Goal: Navigation & Orientation: Find specific page/section

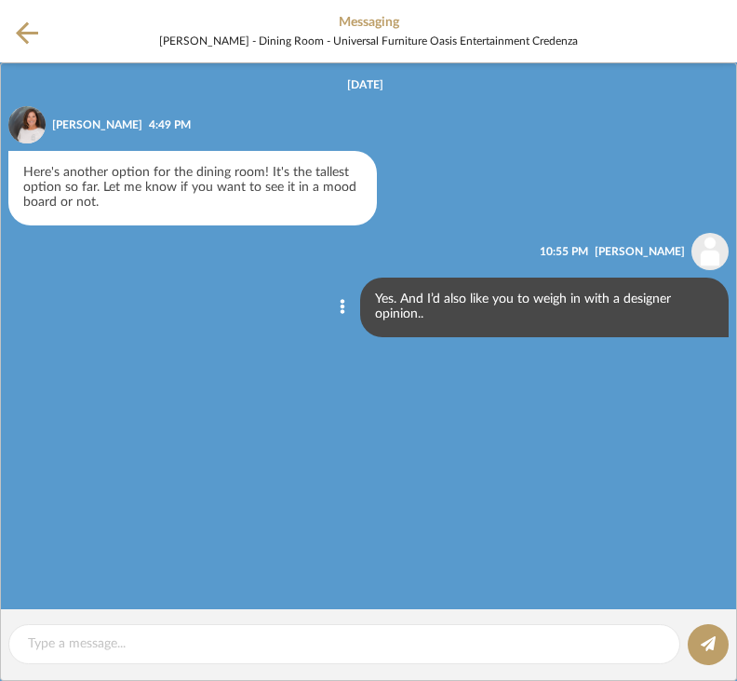
click at [37, 41] on icon at bounding box center [27, 32] width 22 height 23
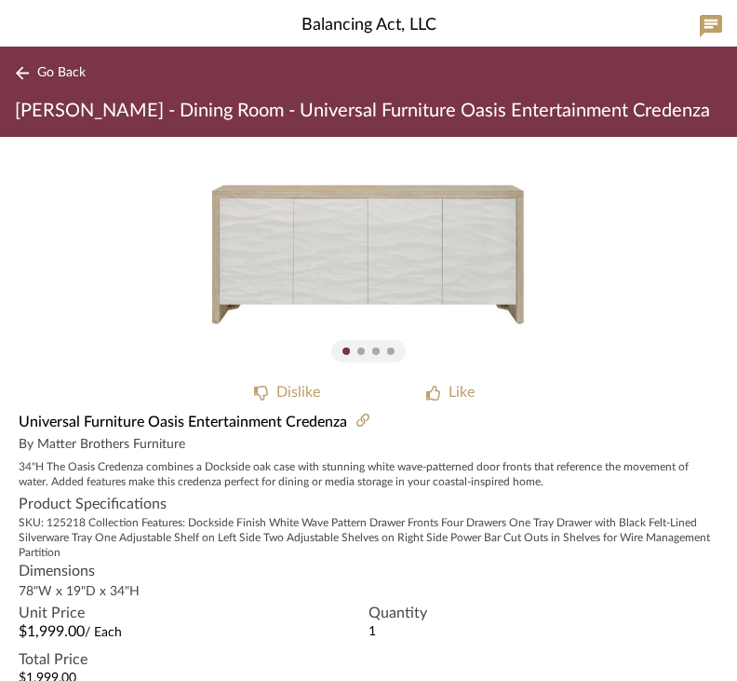
click at [29, 74] on icon at bounding box center [22, 73] width 15 height 14
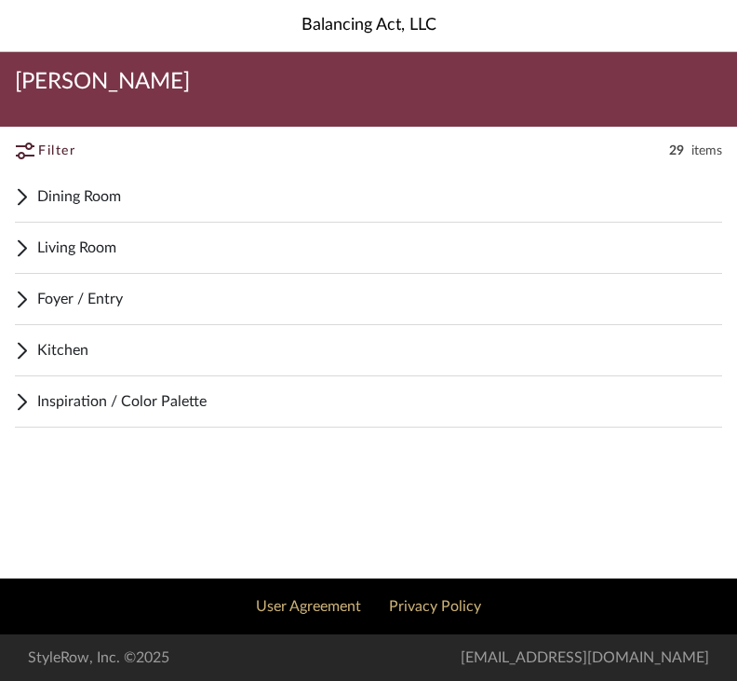
click at [41, 195] on span "Dining Room" at bounding box center [379, 196] width 685 height 22
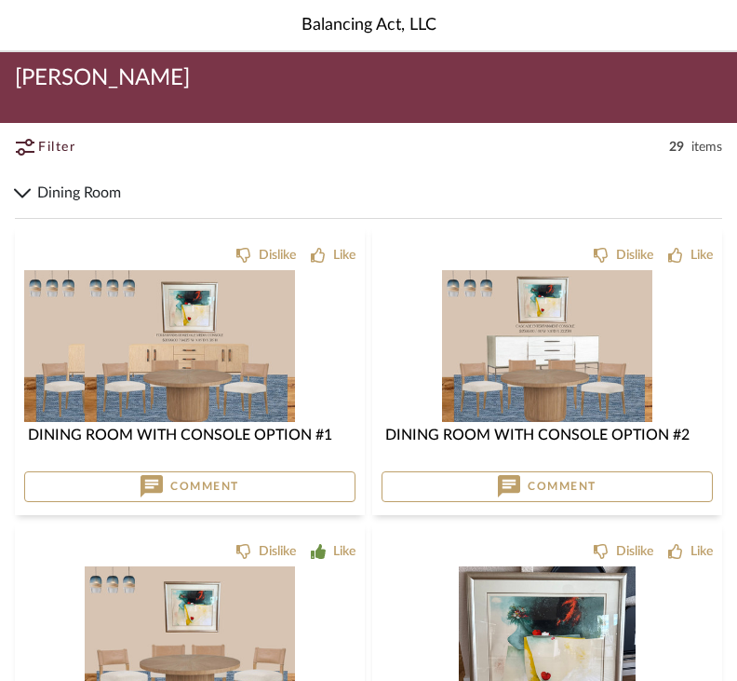
scroll to position [4, 0]
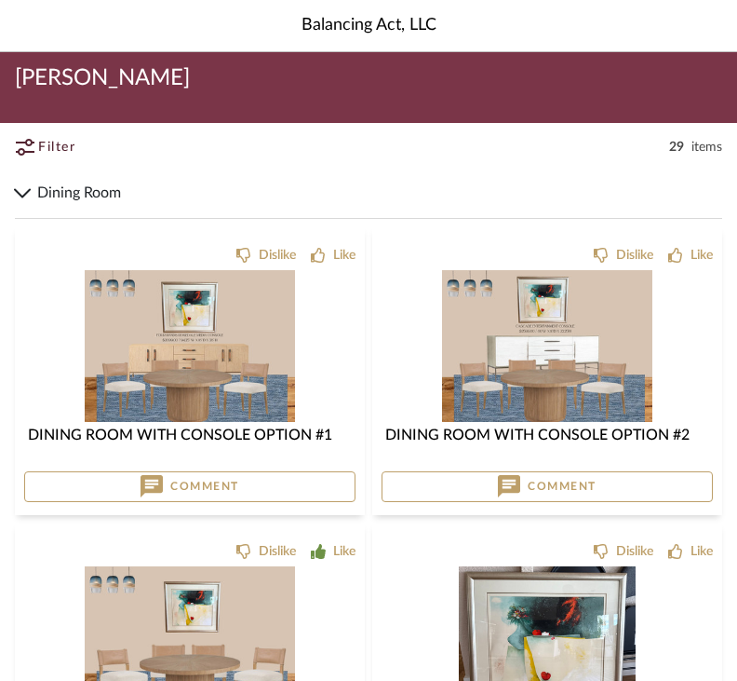
click at [253, 437] on img at bounding box center [190, 513] width 210 height 152
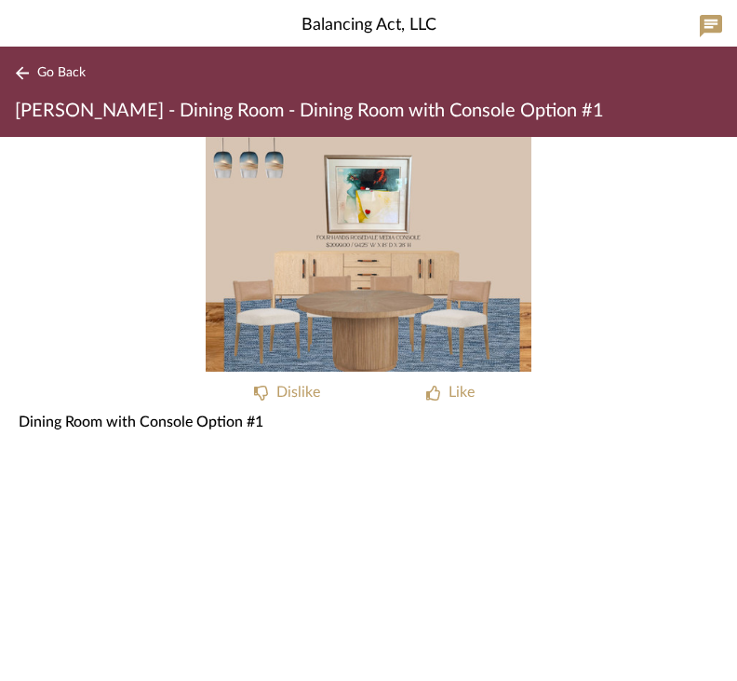
click at [23, 74] on icon at bounding box center [22, 72] width 13 height 13
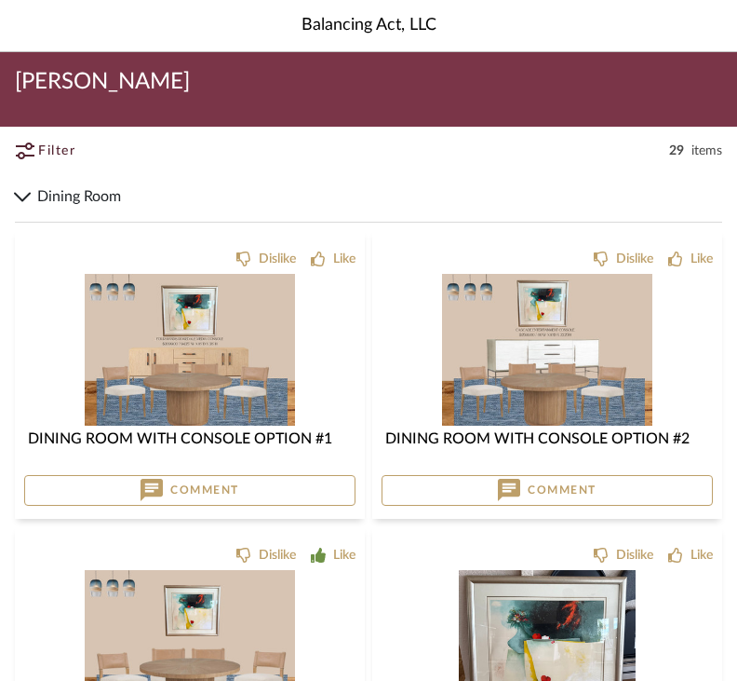
scroll to position [63, 0]
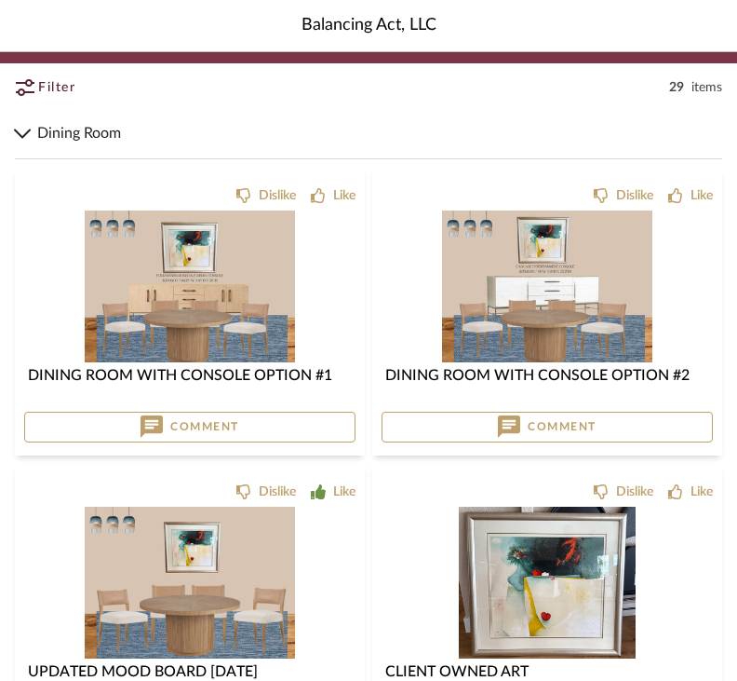
click at [616, 377] on img at bounding box center [547, 453] width 210 height 152
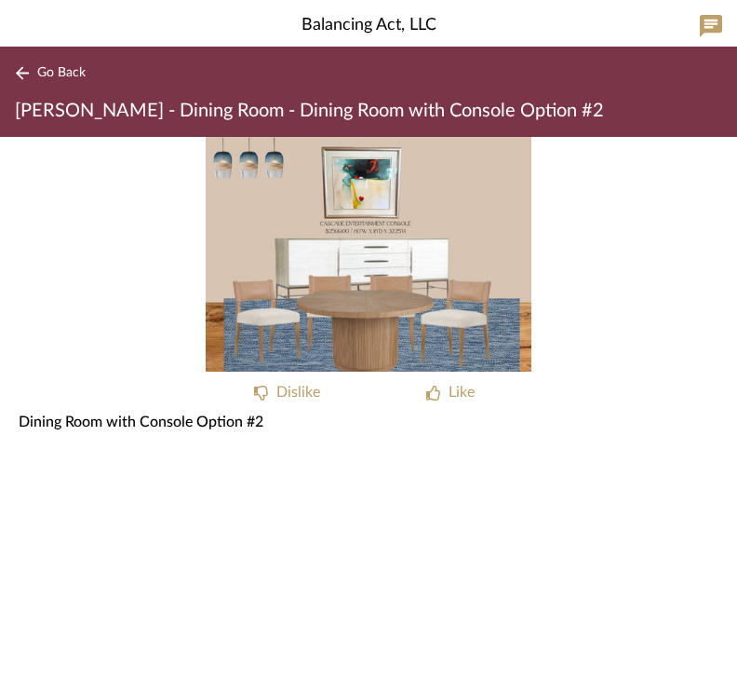
click at [232, 239] on img "0" at bounding box center [369, 254] width 326 height 235
click at [246, 239] on img "0" at bounding box center [369, 254] width 326 height 235
click at [241, 244] on img "0" at bounding box center [369, 254] width 326 height 235
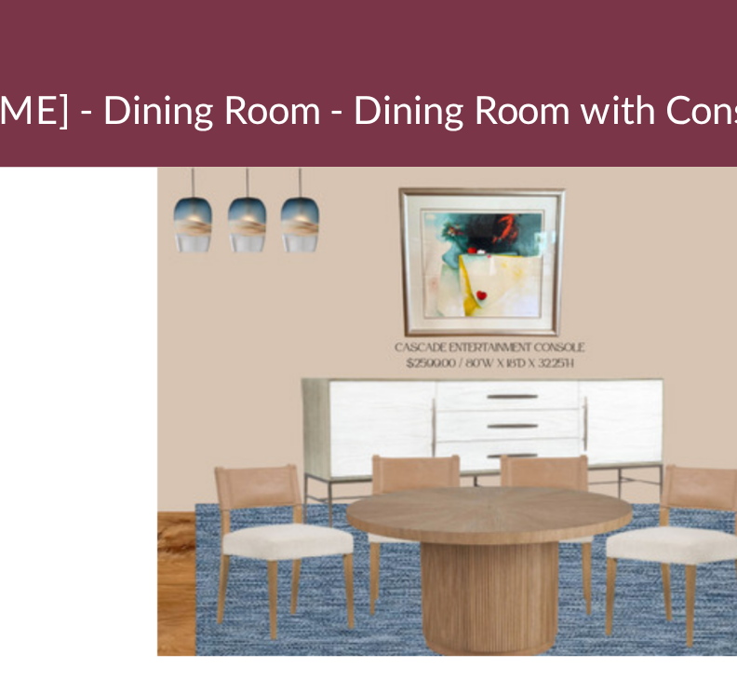
click at [310, 210] on img "0" at bounding box center [369, 254] width 326 height 235
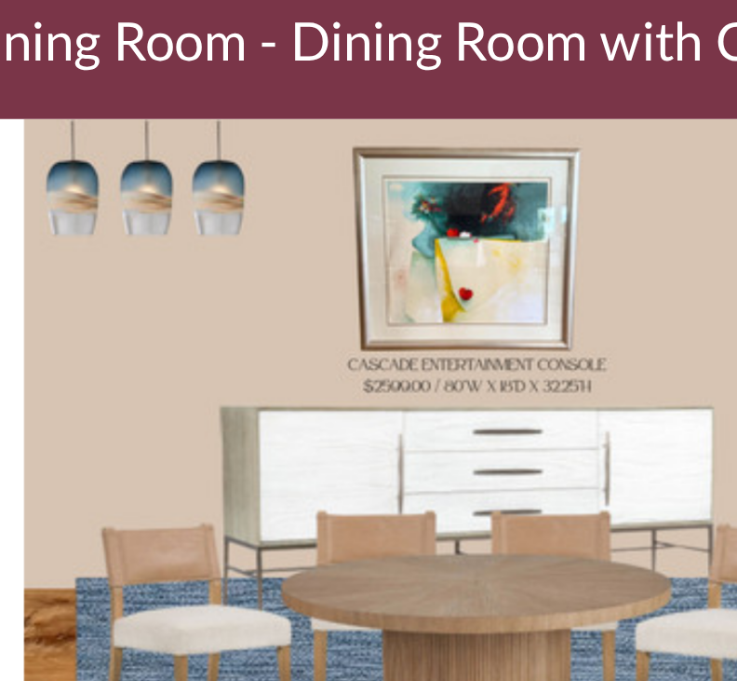
click at [228, 156] on img "0" at bounding box center [369, 254] width 326 height 235
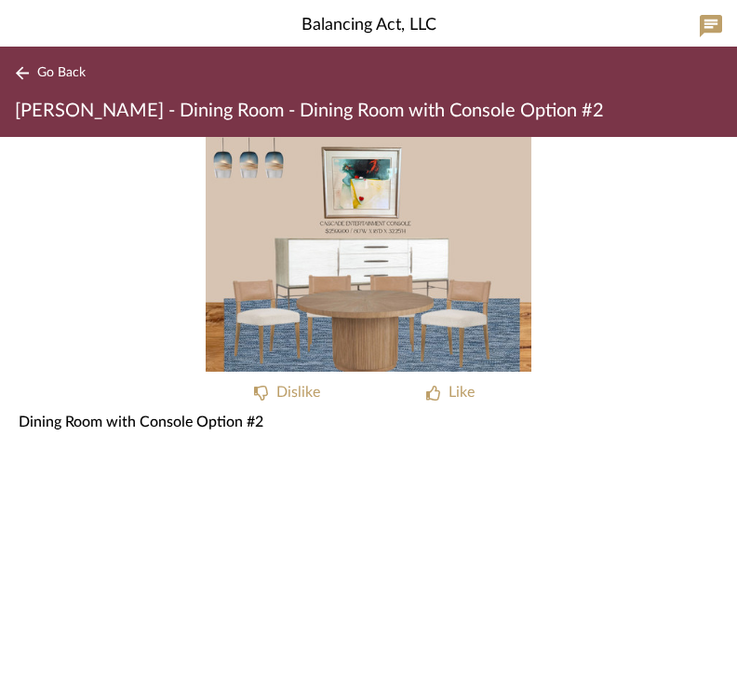
click at [36, 72] on button "Go Back" at bounding box center [53, 72] width 77 height 23
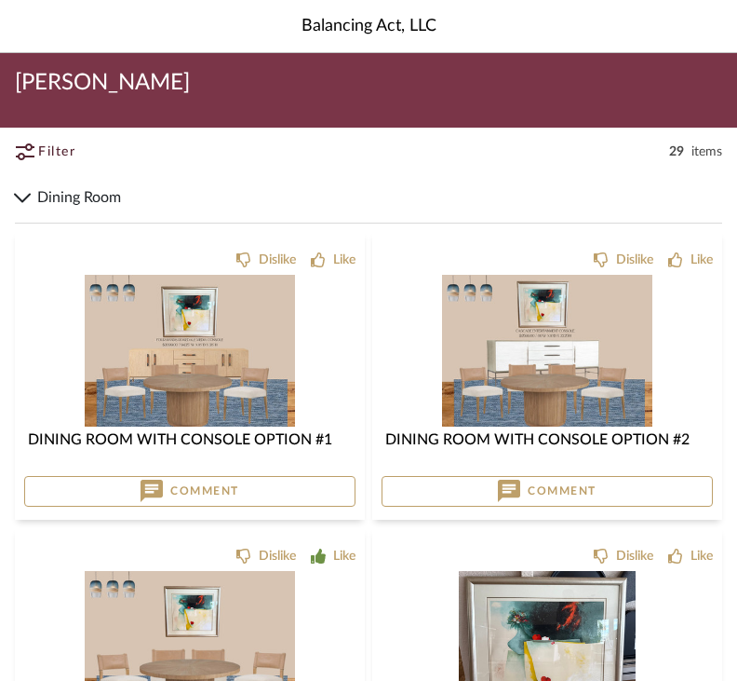
click at [55, 191] on span "Dining Room" at bounding box center [379, 196] width 685 height 22
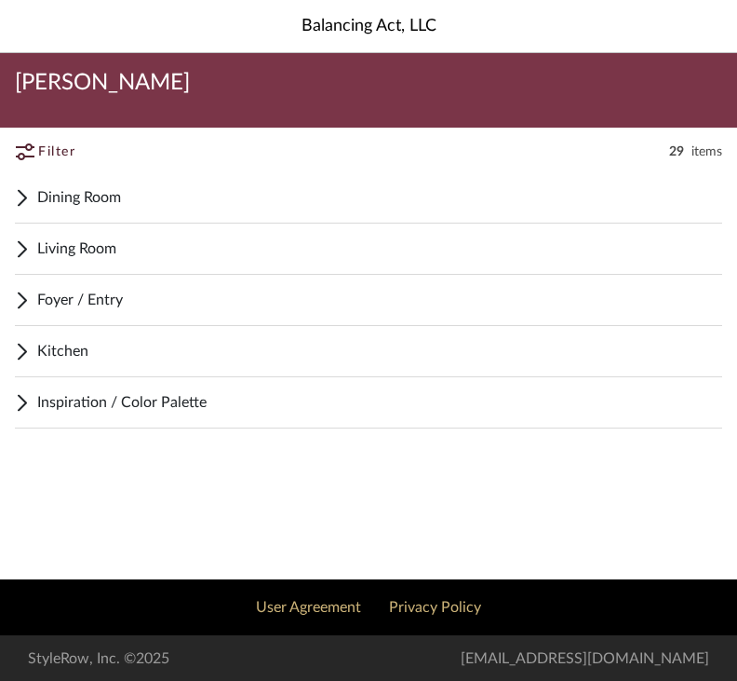
click at [54, 250] on span "Living Room" at bounding box center [379, 248] width 685 height 22
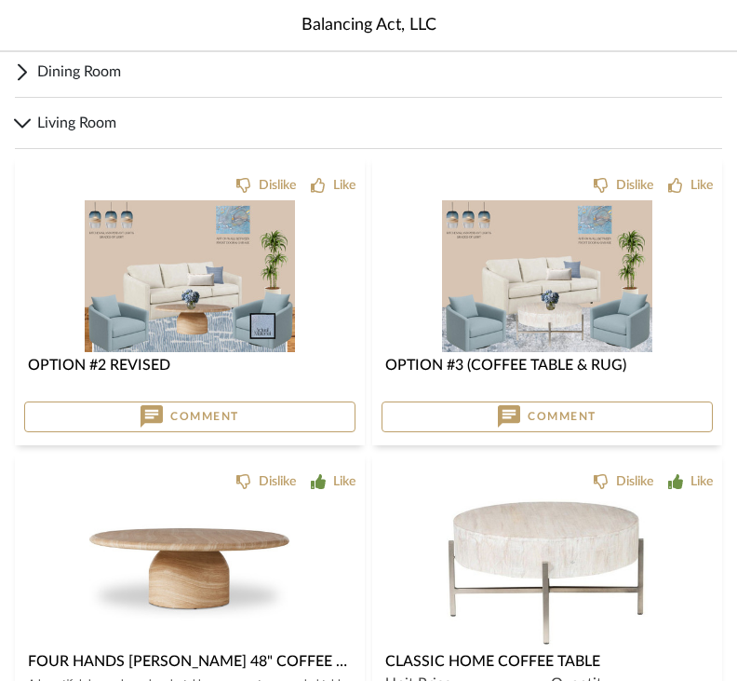
scroll to position [125, 0]
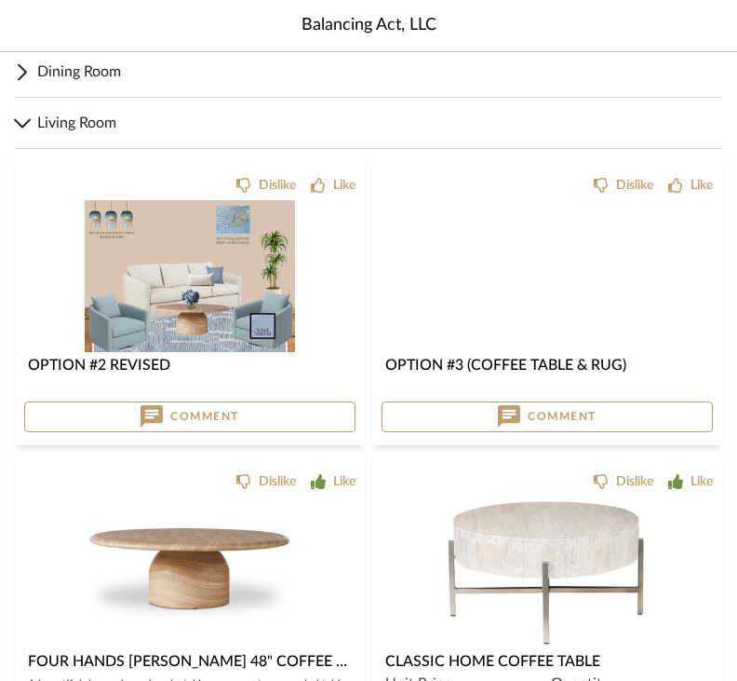
click at [610, 367] on img at bounding box center [547, 443] width 210 height 152
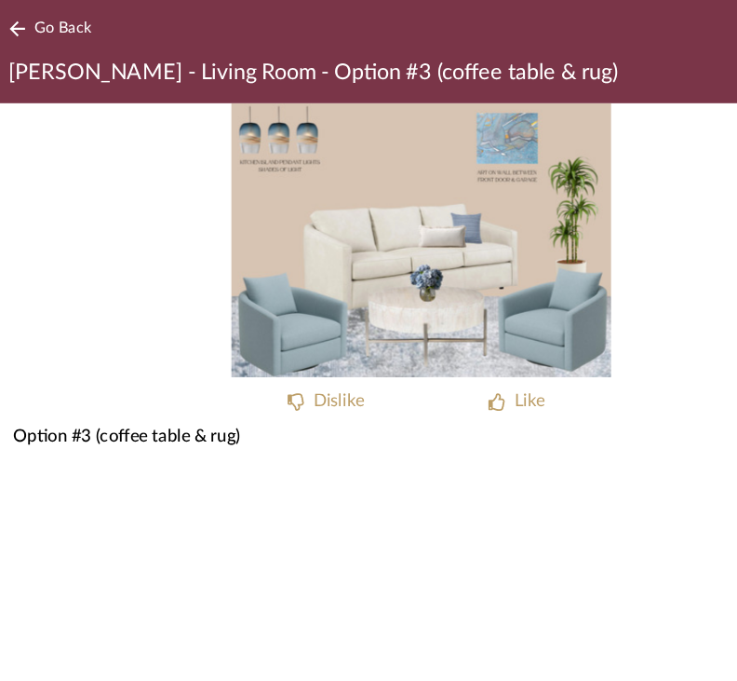
click at [23, 61] on button "Go Back" at bounding box center [53, 72] width 77 height 23
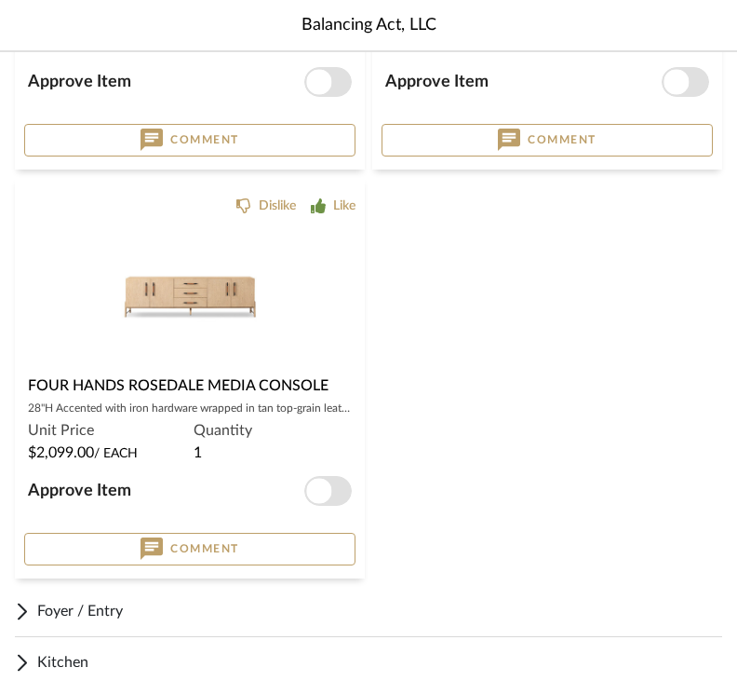
scroll to position [2481, 0]
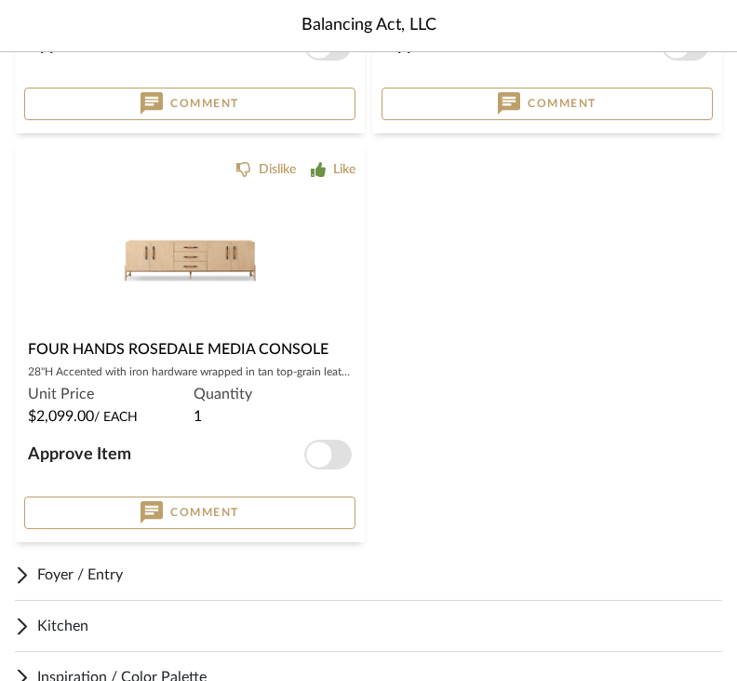
click at [44, 619] on span "Kitchen" at bounding box center [379, 626] width 685 height 22
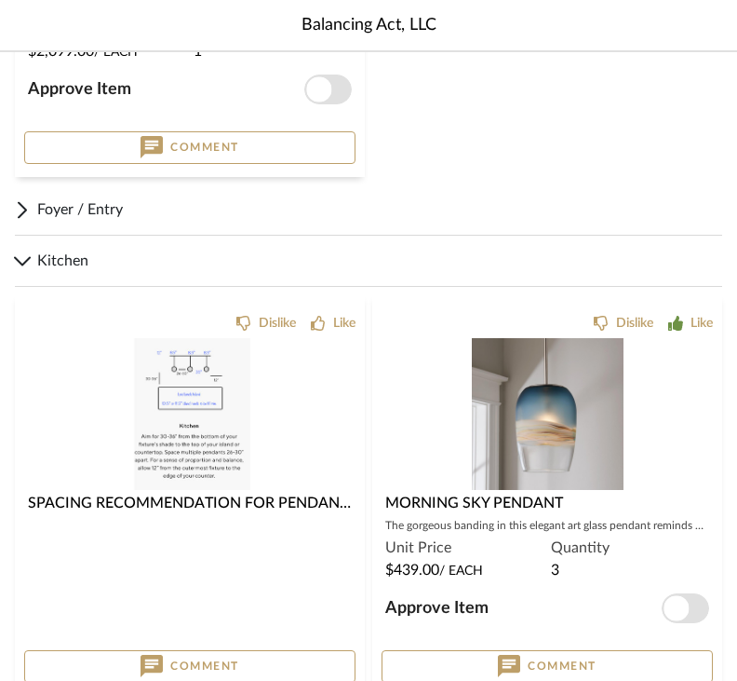
scroll to position [2873, 0]
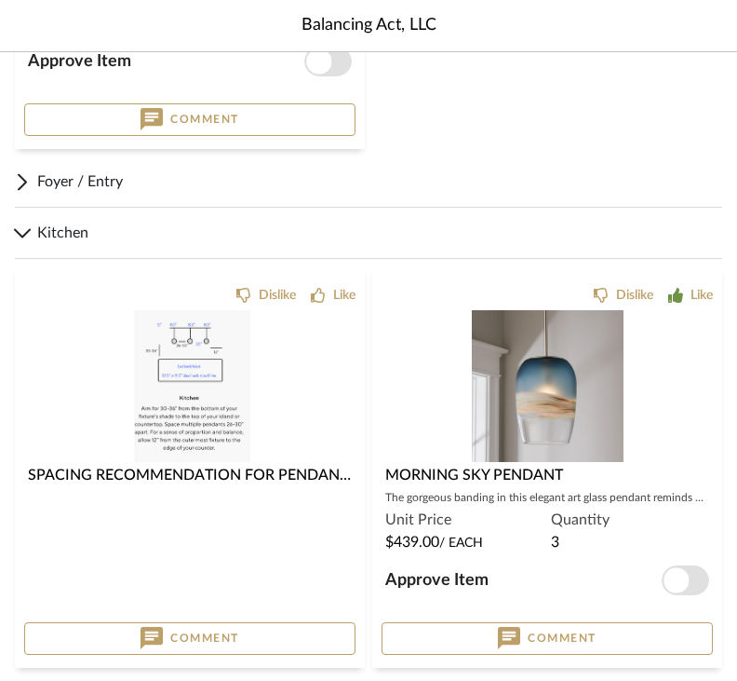
click at [142, 477] on img at bounding box center [190, 553] width 120 height 152
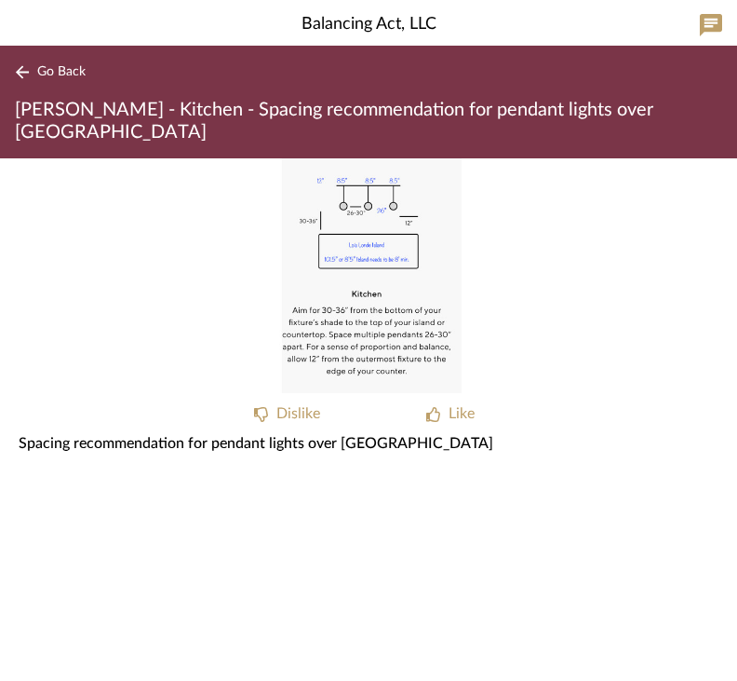
click at [279, 322] on img "0" at bounding box center [369, 276] width 186 height 235
click at [286, 332] on img "0" at bounding box center [369, 276] width 186 height 235
